Goal: Check status: Check status

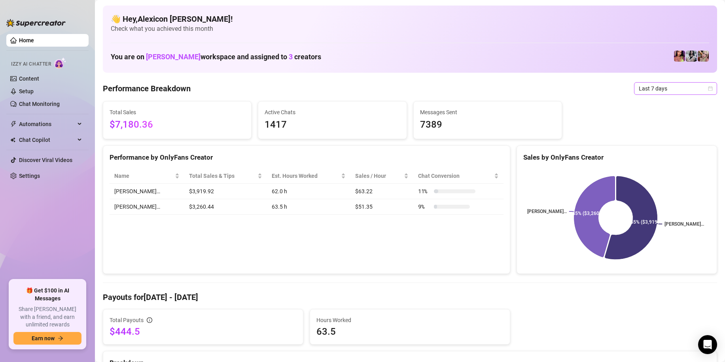
click at [634, 87] on div "Last 7 days" at bounding box center [675, 88] width 83 height 13
click at [638, 160] on div "Custom date" at bounding box center [669, 155] width 80 height 13
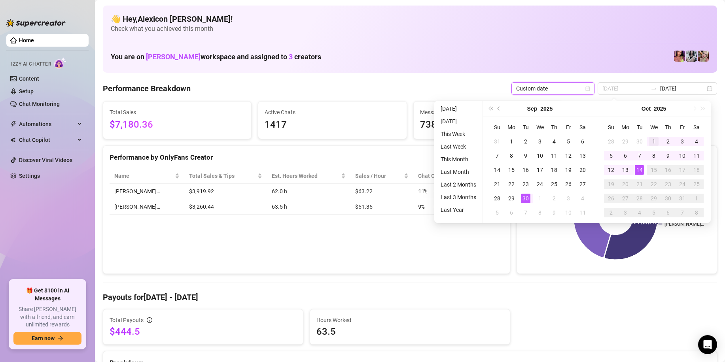
type input "[DATE]"
click at [649, 141] on div "1" at bounding box center [653, 141] width 9 height 9
type input "[DATE]"
click at [640, 171] on div "14" at bounding box center [638, 169] width 9 height 9
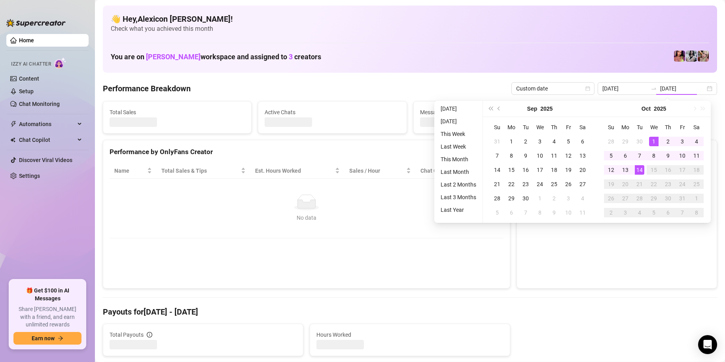
type input "[DATE]"
